Goal: Task Accomplishment & Management: Complete application form

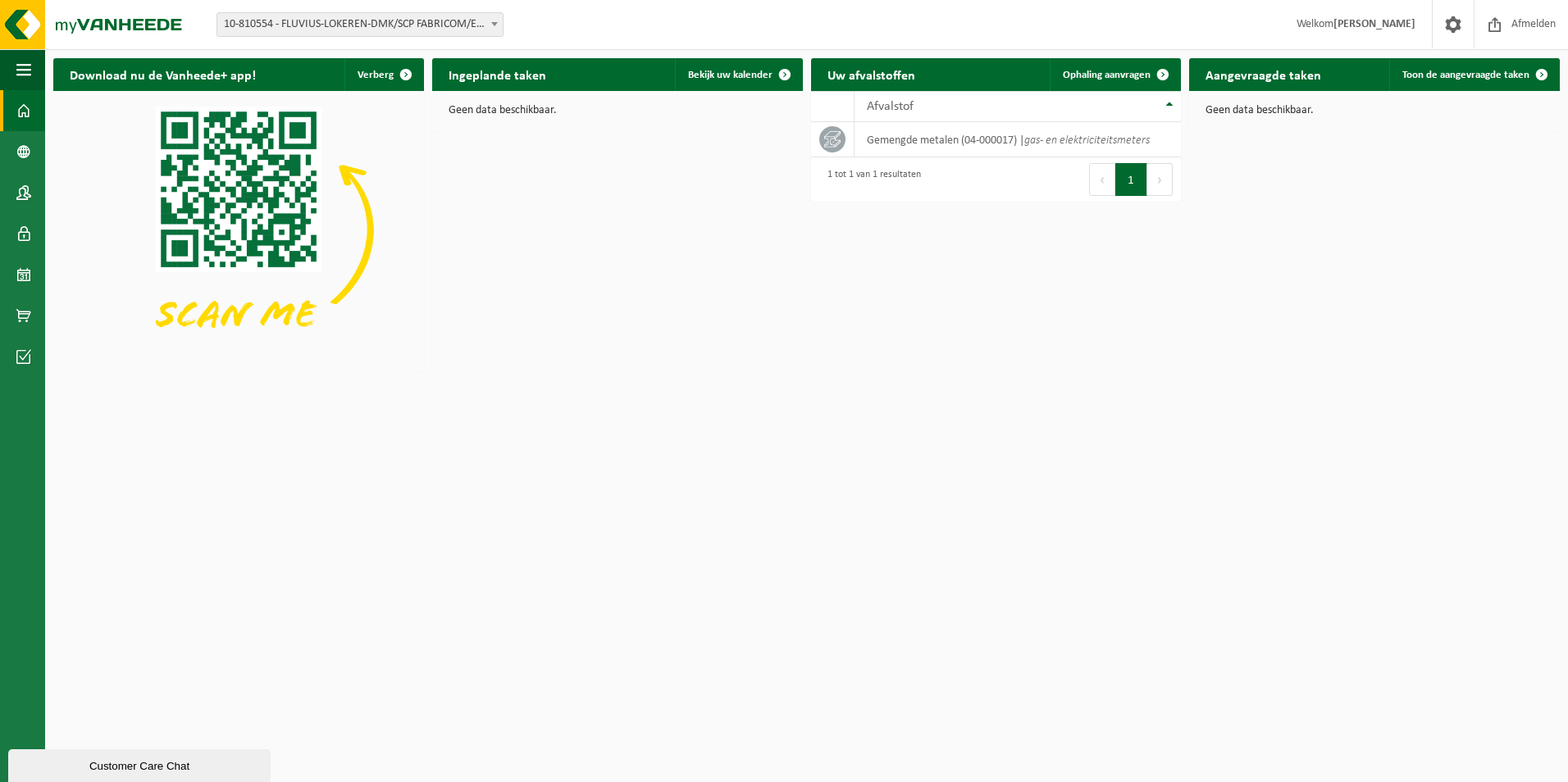
click at [488, 24] on span at bounding box center [494, 23] width 16 height 21
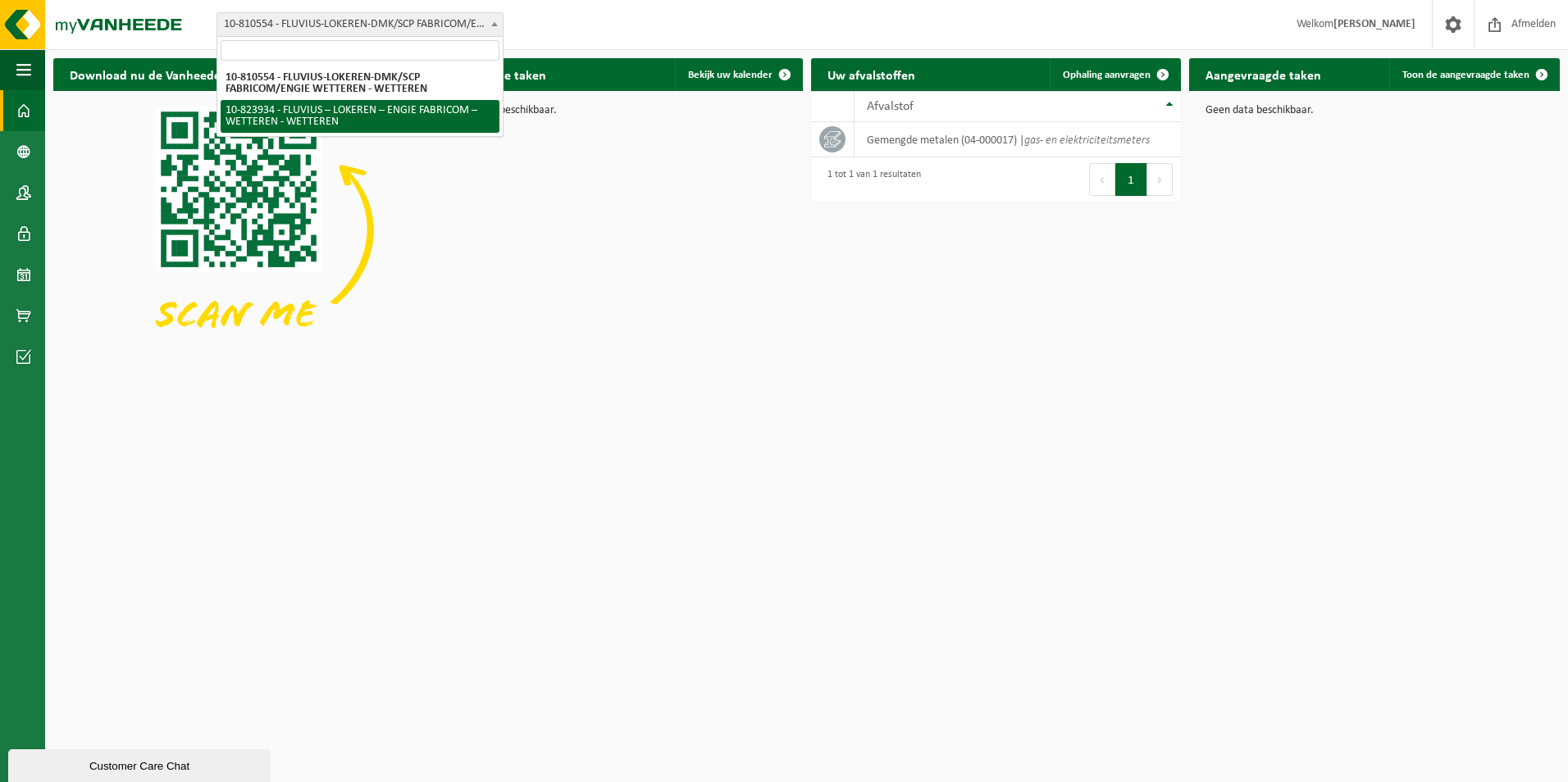
select select "84511"
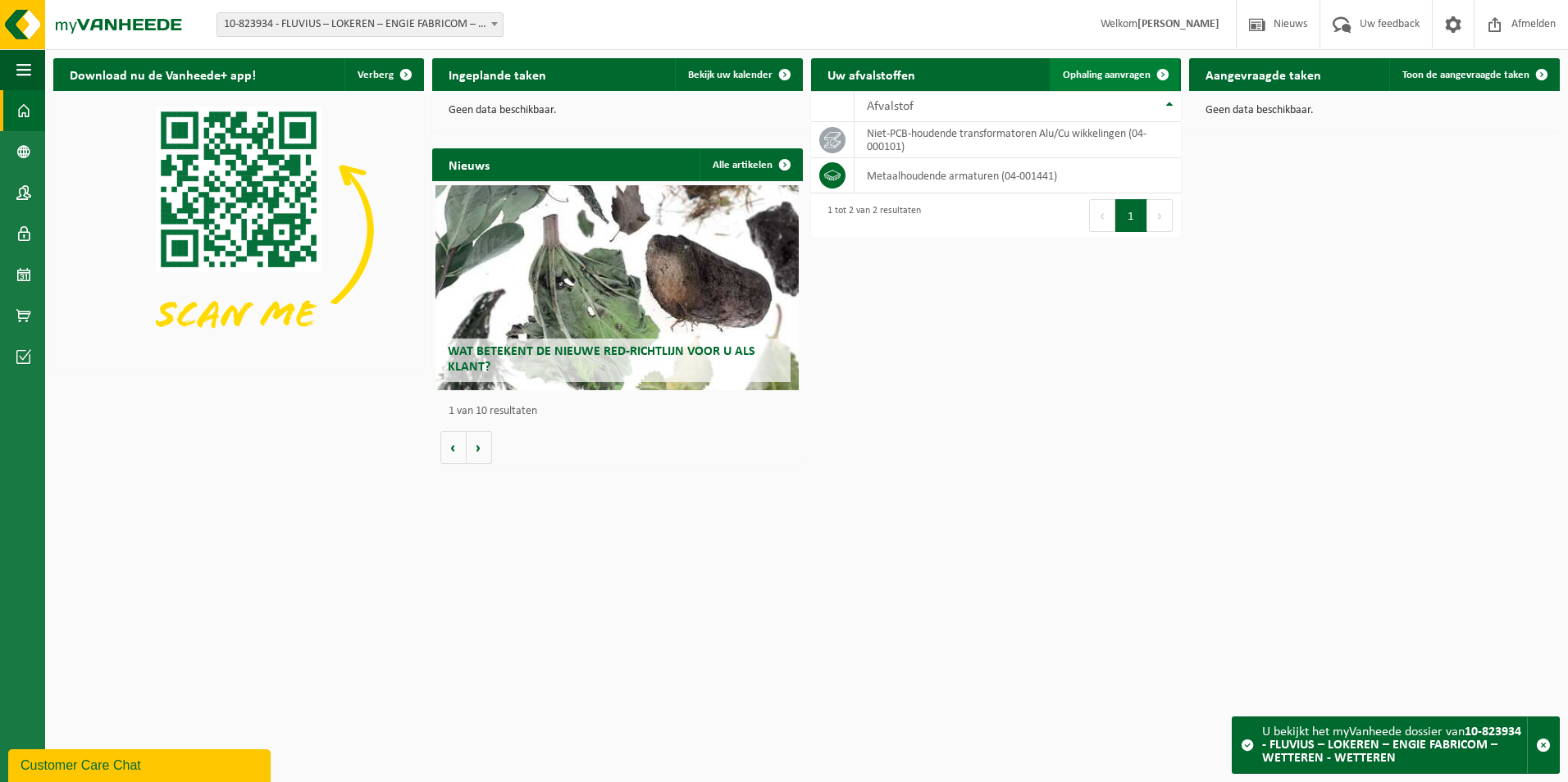
click at [1123, 70] on span "Ophaling aanvragen" at bounding box center [1107, 75] width 88 height 11
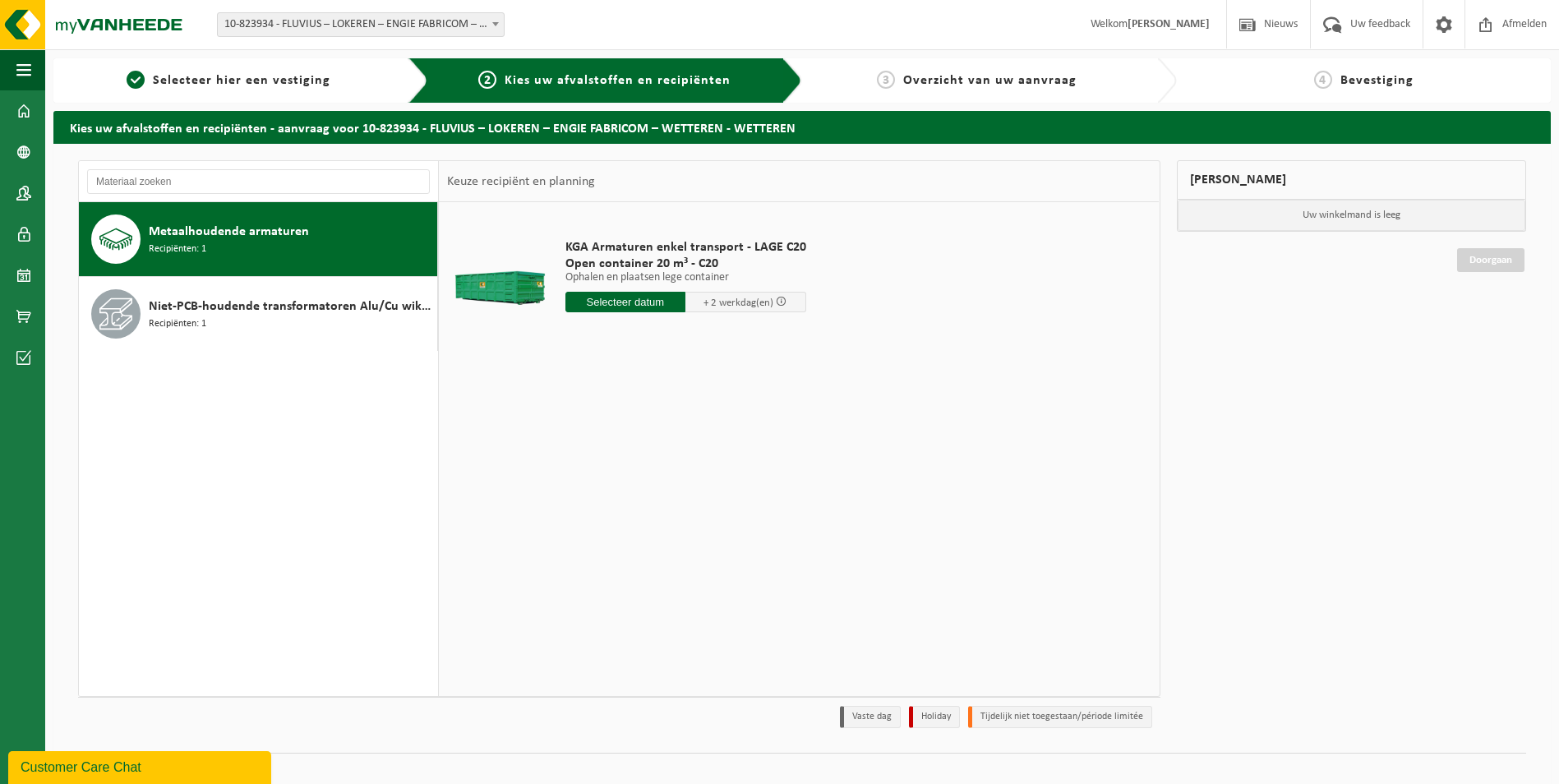
click at [654, 300] on input "text" at bounding box center [626, 302] width 121 height 20
click at [663, 474] on div "25" at bounding box center [667, 474] width 28 height 27
type input "Van 2025-09-25"
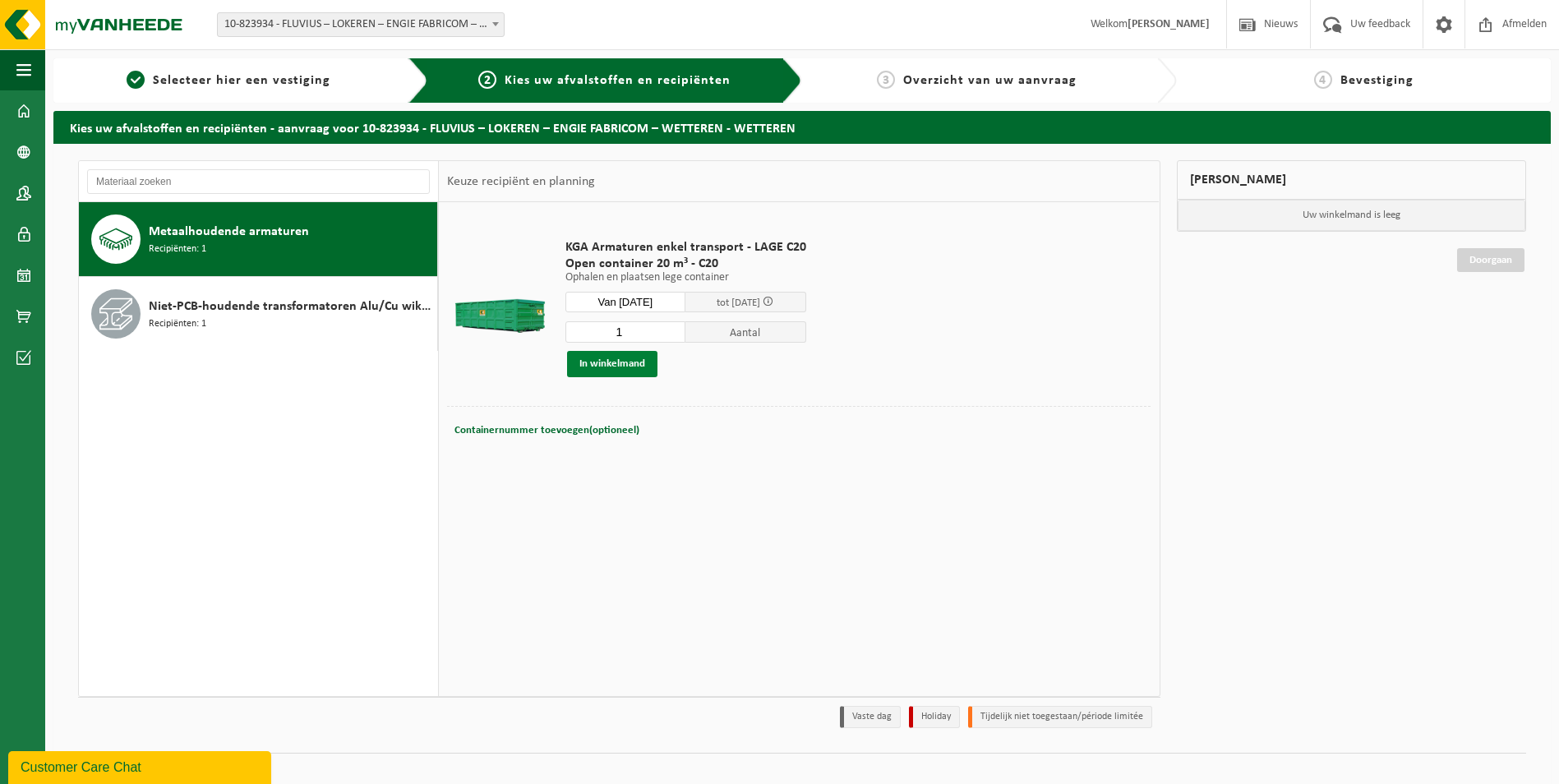
click at [618, 363] on button "In winkelmand" at bounding box center [612, 364] width 91 height 27
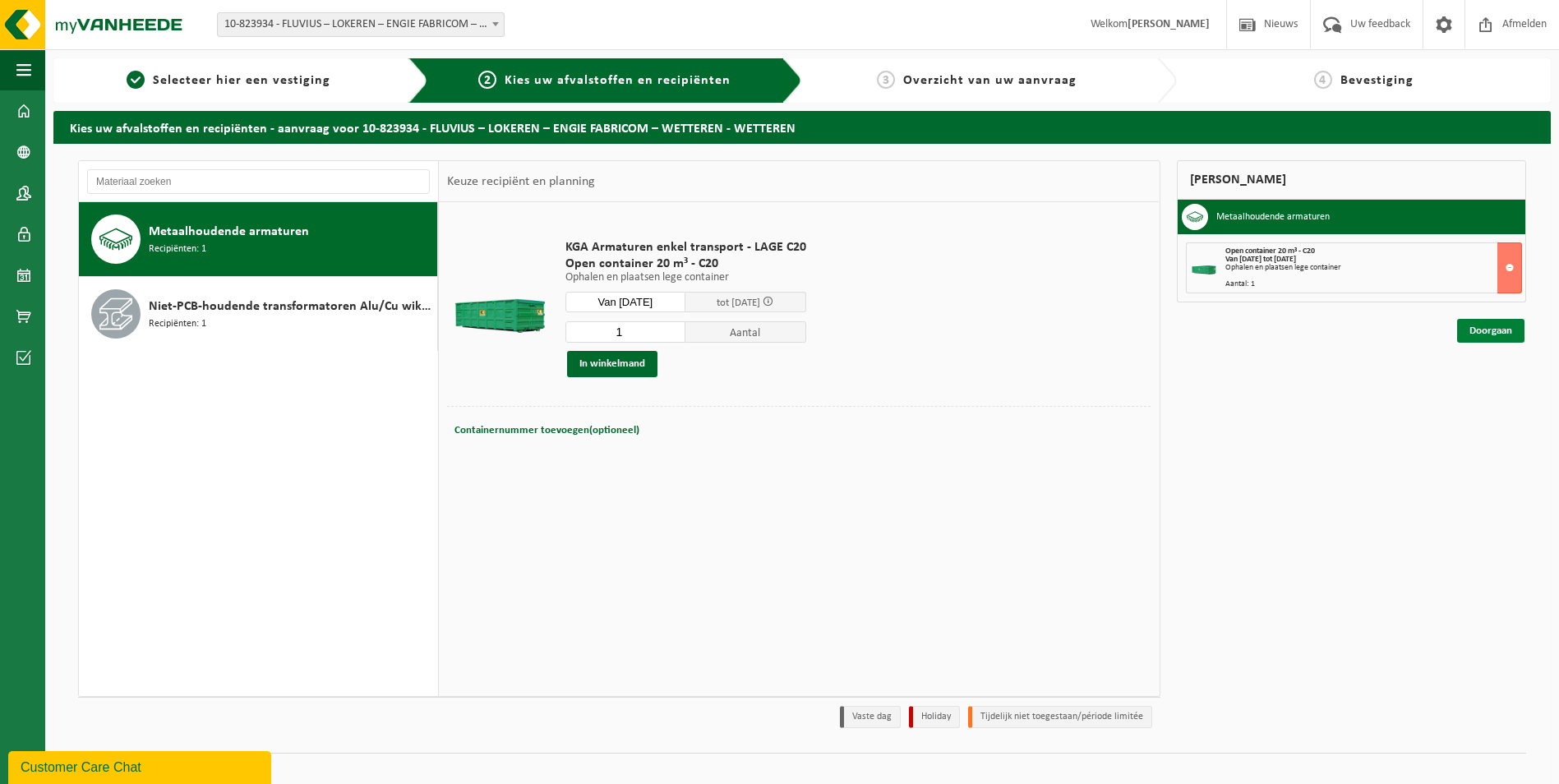
click at [1493, 322] on link "Doorgaan" at bounding box center [1490, 331] width 67 height 24
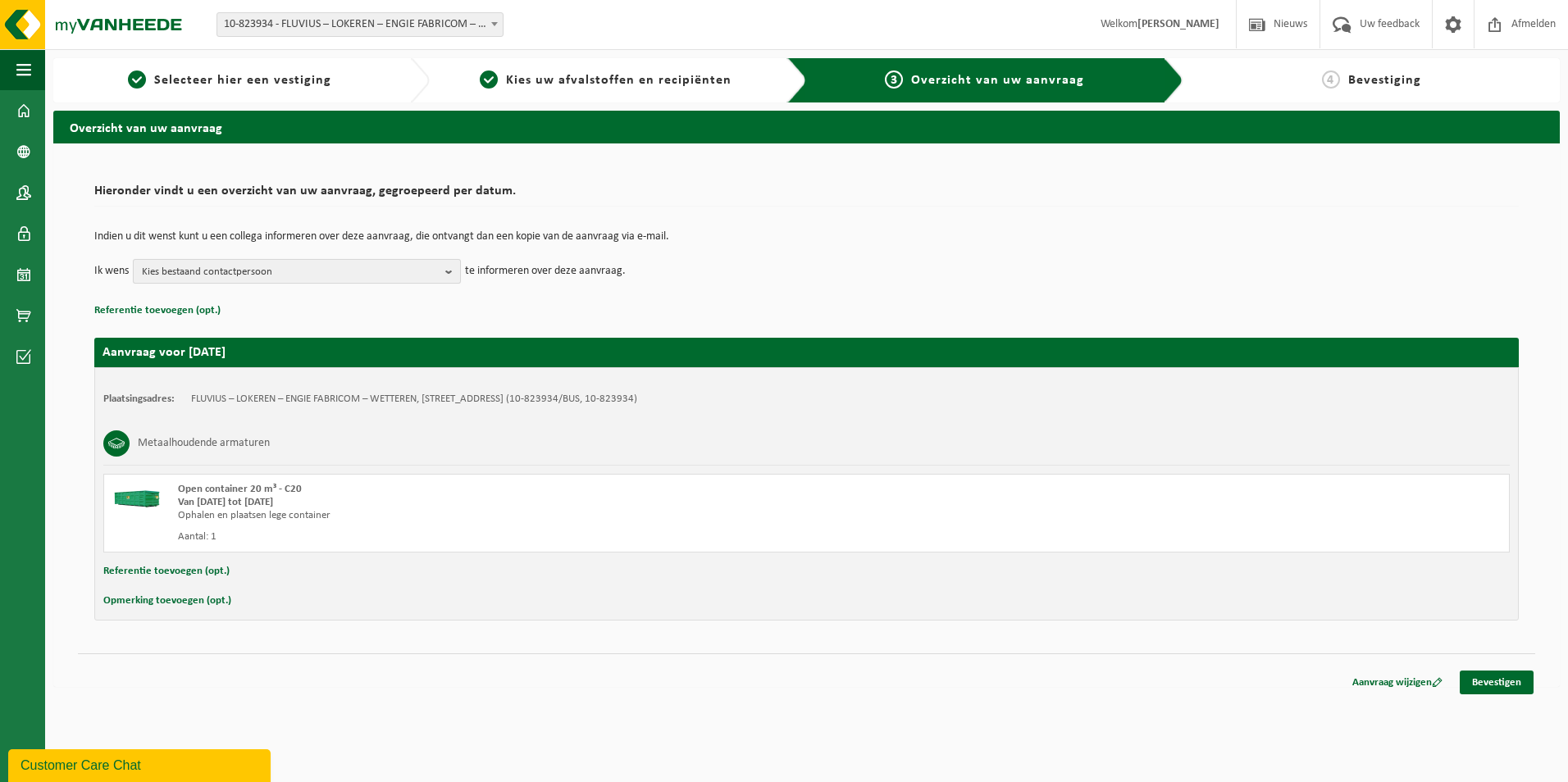
click at [327, 275] on span "Kies bestaand contactpersoon" at bounding box center [290, 272] width 296 height 25
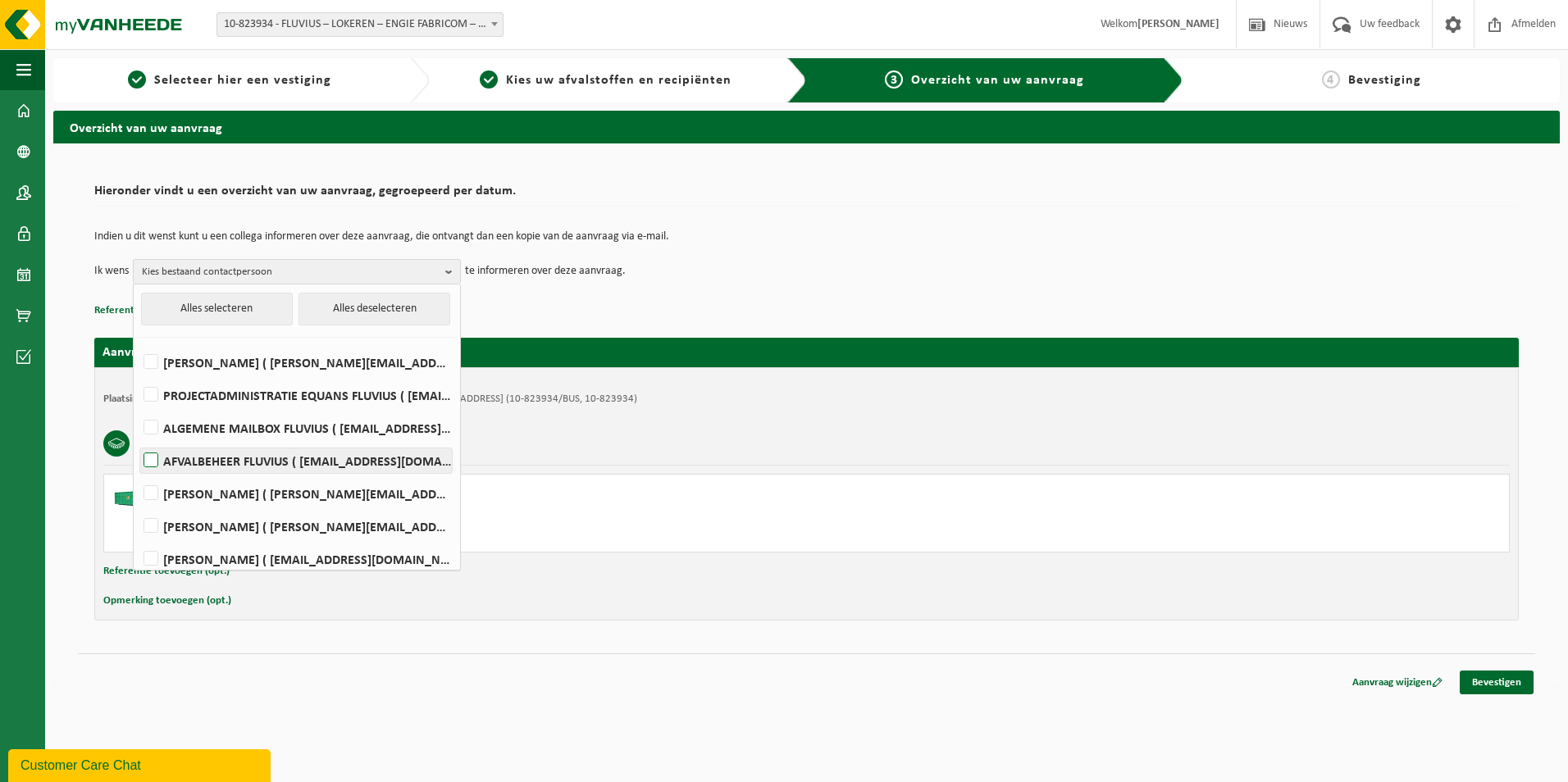
click at [312, 465] on label "AFVALBEHEER FLUVIUS ( [EMAIL_ADDRESS][DOMAIN_NAME] )" at bounding box center [295, 460] width 312 height 25
click at [138, 440] on input "AFVALBEHEER FLUVIUS ( [EMAIL_ADDRESS][DOMAIN_NAME] )" at bounding box center [137, 439] width 1 height 1
checkbox input "true"
click at [870, 309] on p "Referentie toevoegen (opt.)" at bounding box center [806, 310] width 1424 height 21
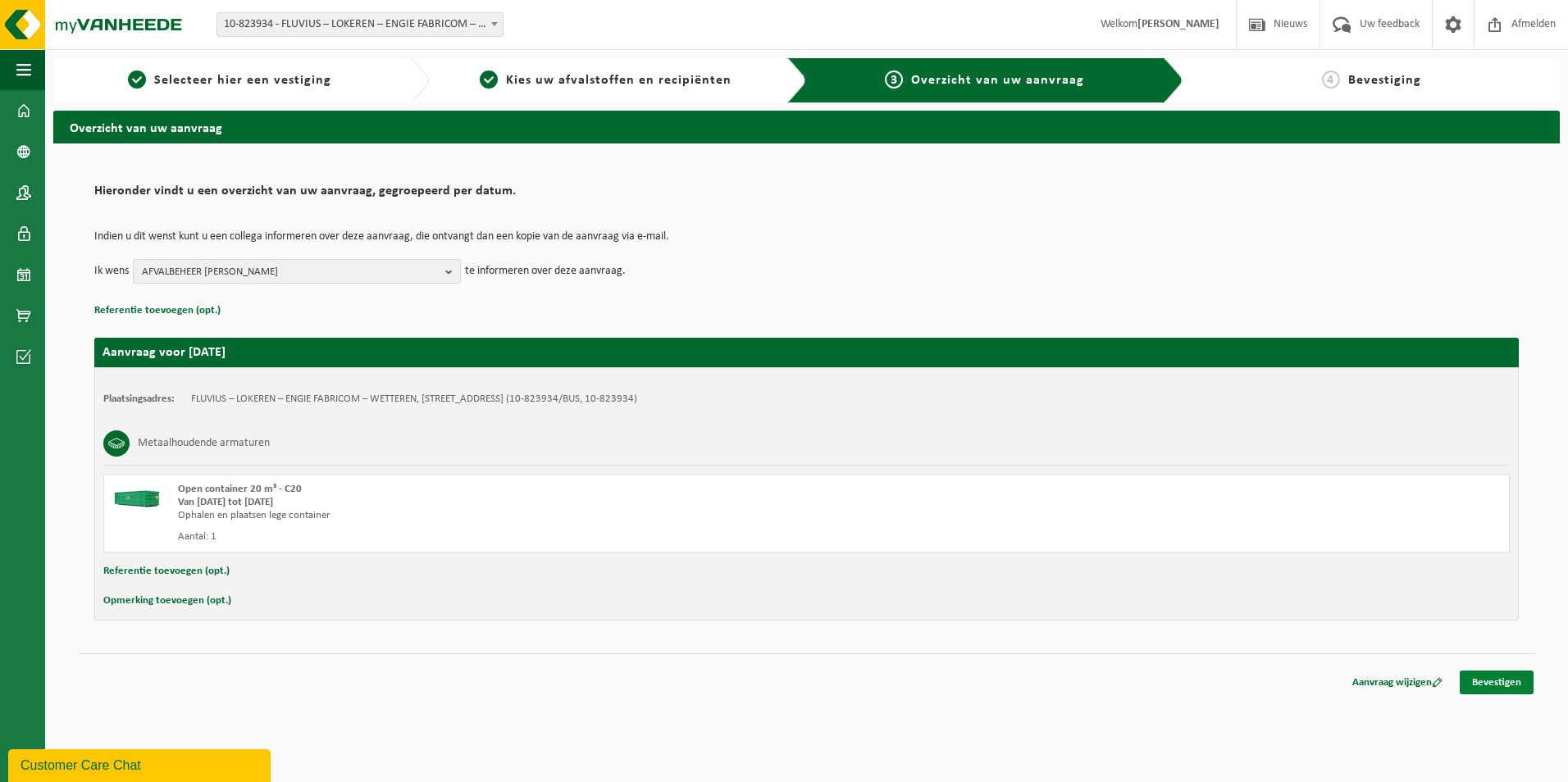
click at [1497, 680] on link "Bevestigen" at bounding box center [1496, 682] width 74 height 24
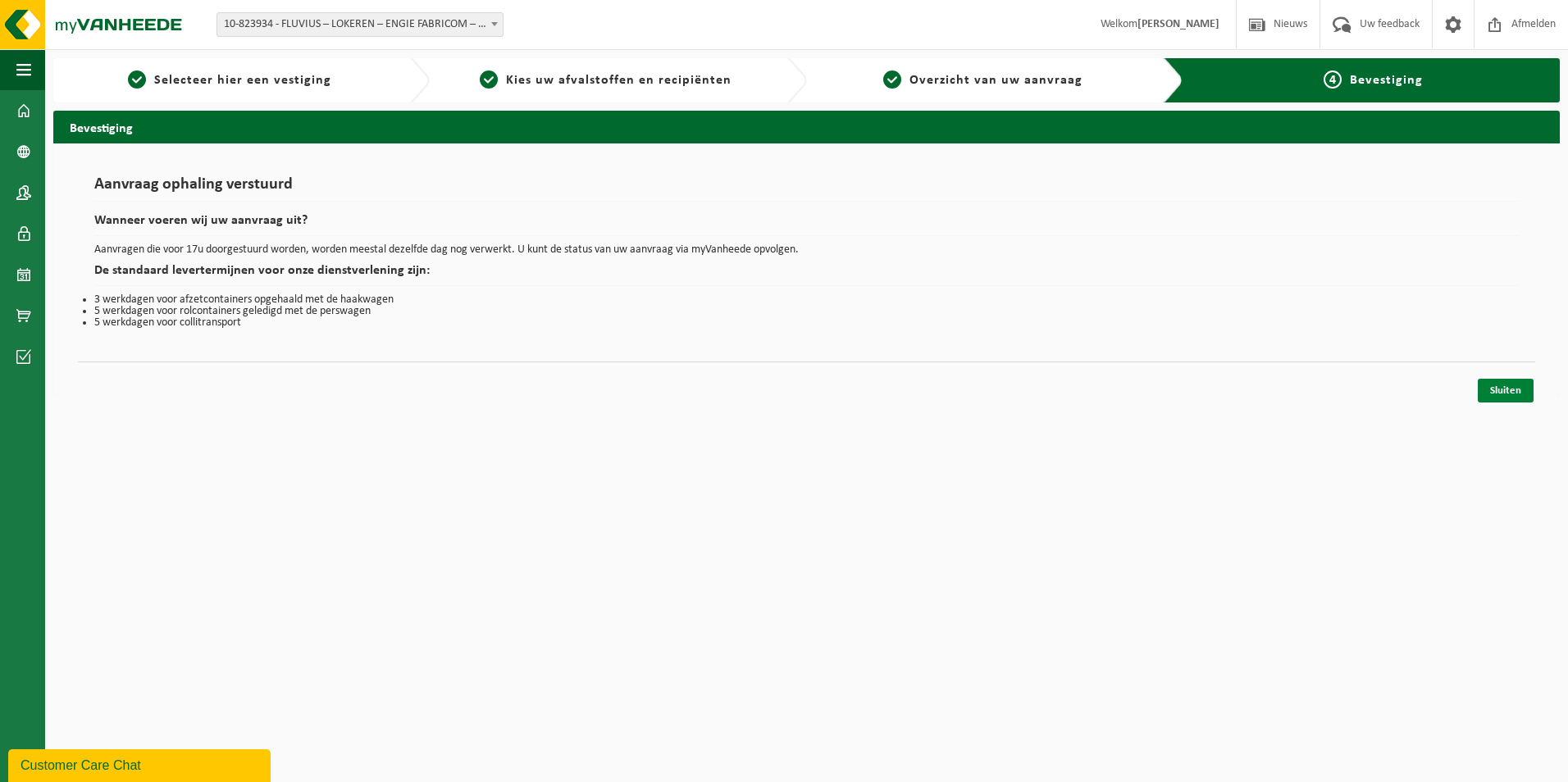
click at [1498, 391] on link "Sluiten" at bounding box center [1505, 391] width 56 height 24
